Goal: Book appointment/travel/reservation

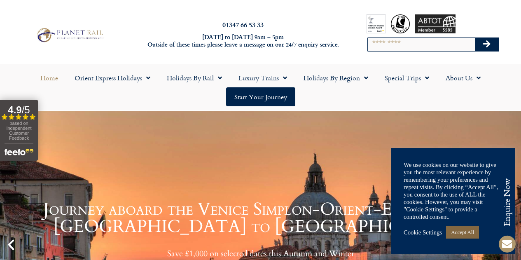
click at [451, 232] on link "Accept All" at bounding box center [462, 232] width 33 height 13
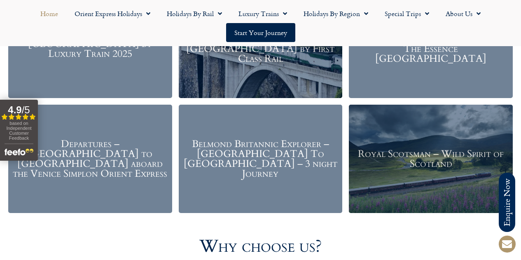
scroll to position [1039, 0]
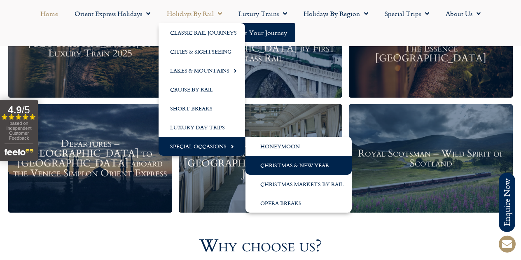
click at [313, 167] on link "Christmas & New Year" at bounding box center [298, 165] width 106 height 19
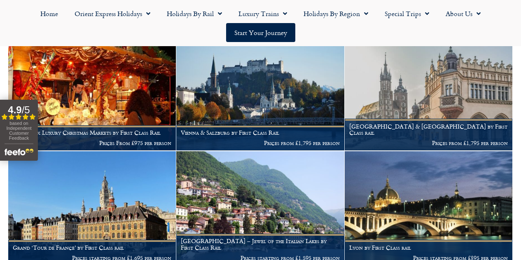
scroll to position [450, 0]
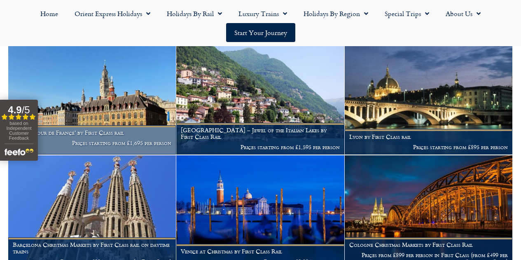
click at [143, 136] on h1 "Grand ‘Tour de France’ by First Class rail" at bounding box center [92, 132] width 159 height 7
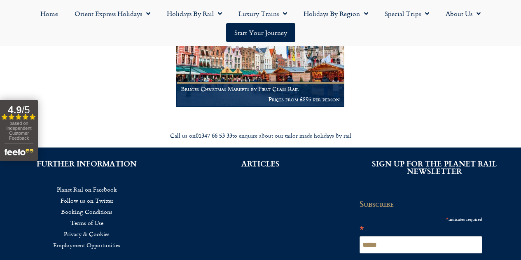
scroll to position [727, 0]
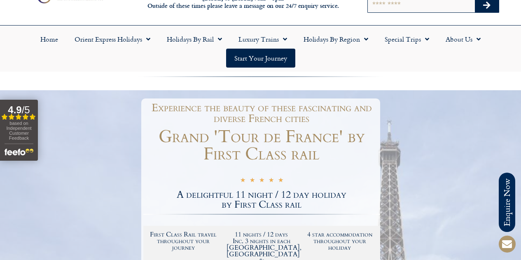
scroll to position [38, 0]
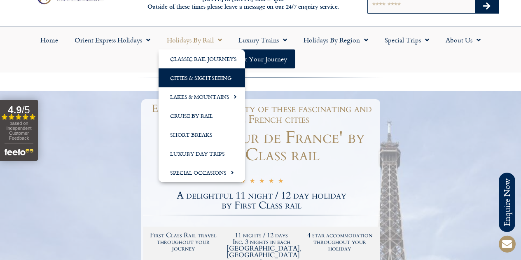
click at [210, 79] on link "Cities & Sightseeing" at bounding box center [202, 77] width 86 height 19
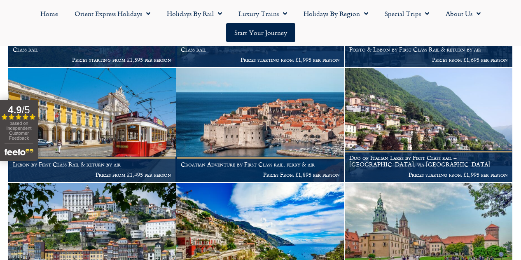
scroll to position [423, 0]
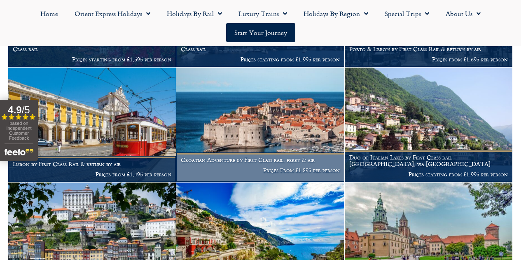
click at [252, 157] on img at bounding box center [260, 125] width 168 height 114
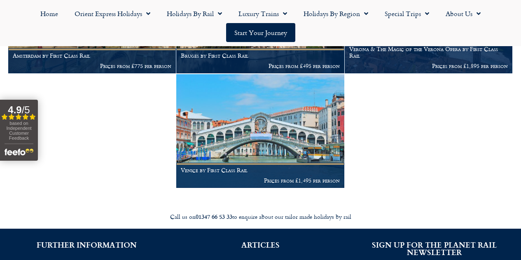
scroll to position [2938, 0]
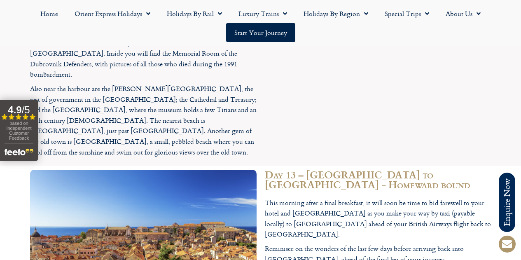
scroll to position [2676, 0]
